Goal: Task Accomplishment & Management: Complete application form

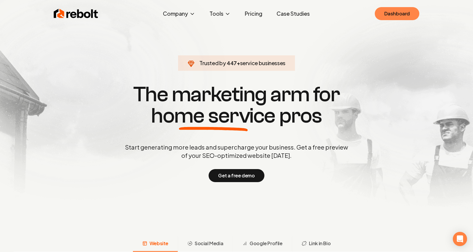
drag, startPoint x: 399, startPoint y: 21, endPoint x: 408, endPoint y: 16, distance: 10.5
click at [405, 17] on div "Rebolt Company About Blog Jobs Help Center Tools Google Review QR Code Generato…" at bounding box center [237, 14] width 380 height 18
click at [419, 12] on link "Dashboard" at bounding box center [397, 13] width 44 height 13
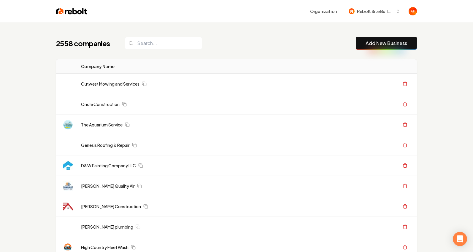
drag, startPoint x: 376, startPoint y: 39, endPoint x: 171, endPoint y: 44, distance: 204.7
click at [180, 46] on div "2558 companies Add New Business" at bounding box center [236, 43] width 361 height 13
click at [166, 42] on input "search" at bounding box center [163, 43] width 77 height 12
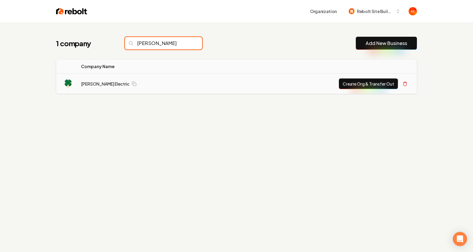
type input "[PERSON_NAME]"
click at [367, 82] on button "Create Org & Transfer Out" at bounding box center [368, 84] width 59 height 11
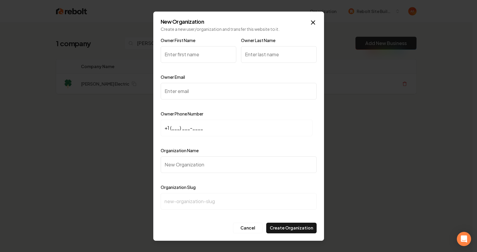
click at [191, 167] on input "Organization Name" at bounding box center [239, 165] width 156 height 17
paste input "[PERSON_NAME] Electric"
type input "[PERSON_NAME] Electric"
type input "[PERSON_NAME]-electric"
type input "[PERSON_NAME] Electric"
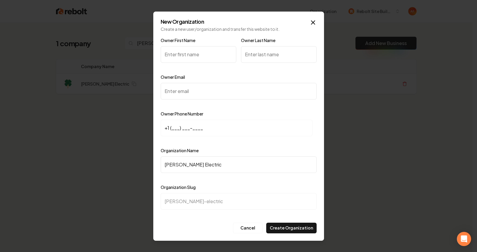
drag, startPoint x: 314, startPoint y: 20, endPoint x: 311, endPoint y: 20, distance: 3.0
click at [314, 20] on icon "button" at bounding box center [313, 22] width 7 height 7
